Goal: Task Accomplishment & Management: Use online tool/utility

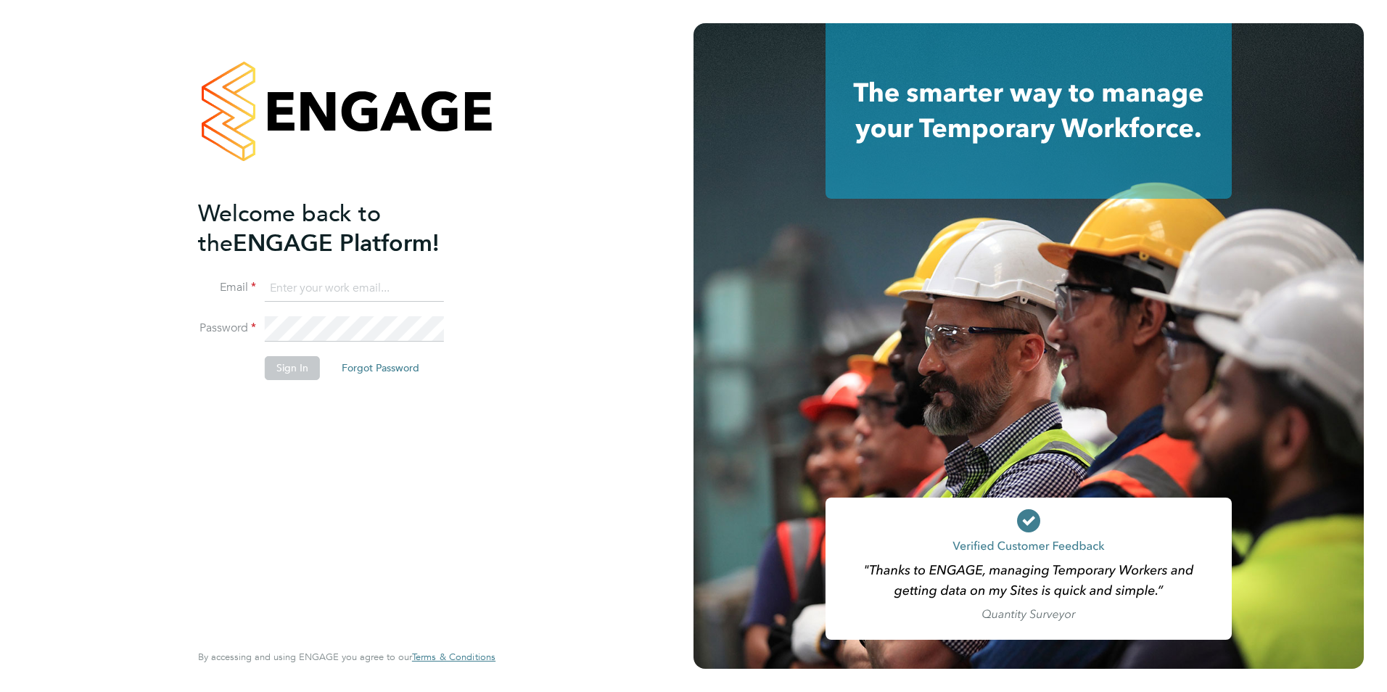
type input "will@knightwood.com"
click at [294, 365] on button "Sign In" at bounding box center [292, 367] width 55 height 23
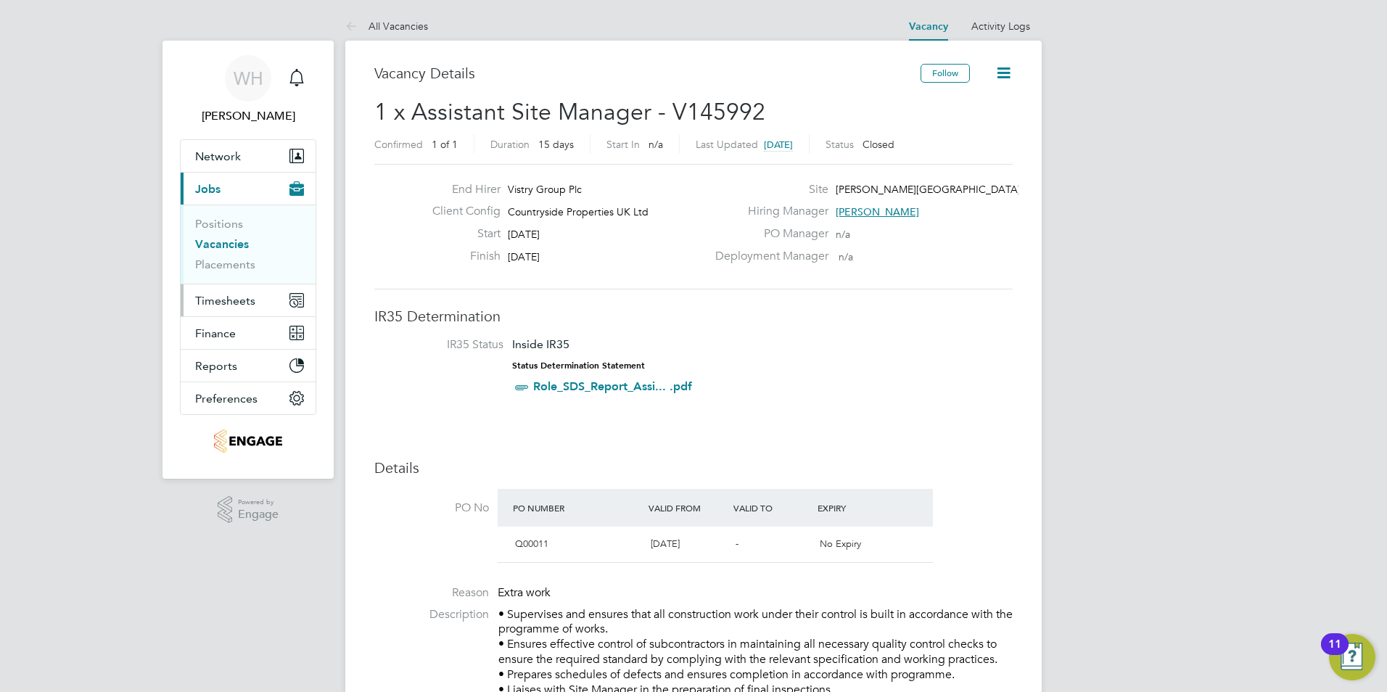
click at [222, 301] on span "Timesheets" at bounding box center [225, 301] width 60 height 14
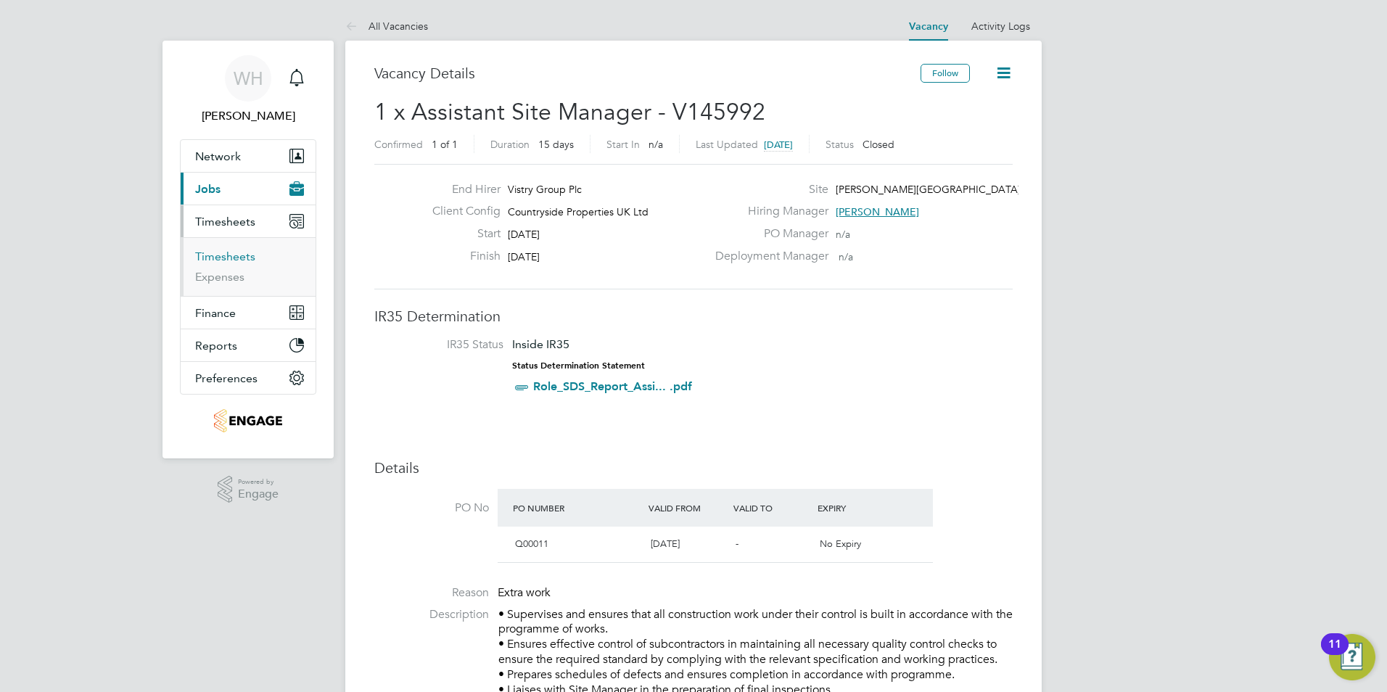
click at [230, 260] on link "Timesheets" at bounding box center [225, 256] width 60 height 14
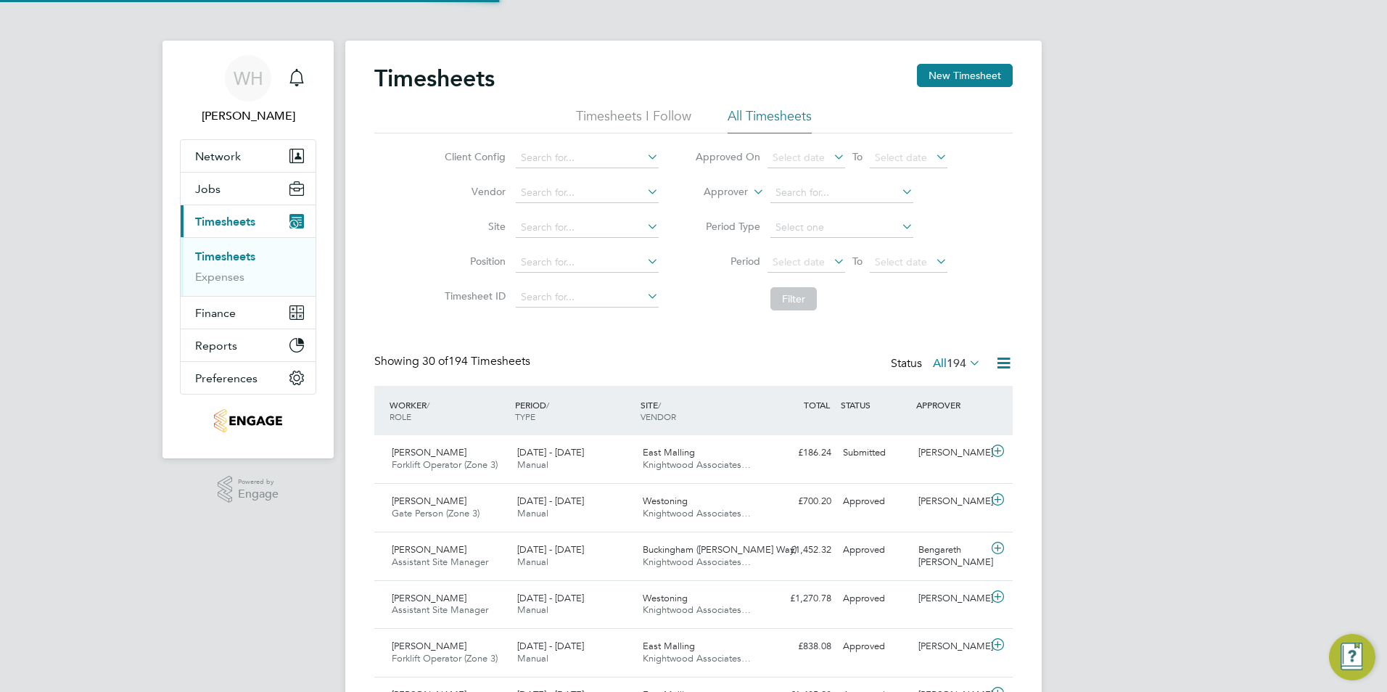
scroll to position [37, 126]
